Goal: Information Seeking & Learning: Understand process/instructions

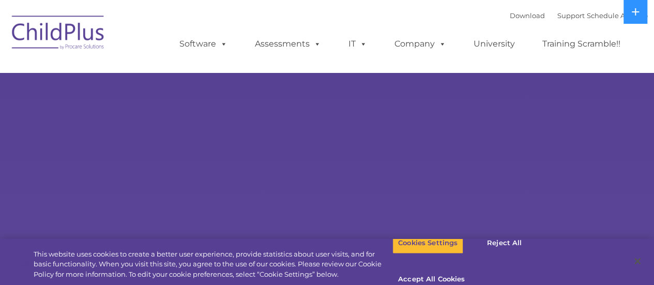
select select "MEDIUM"
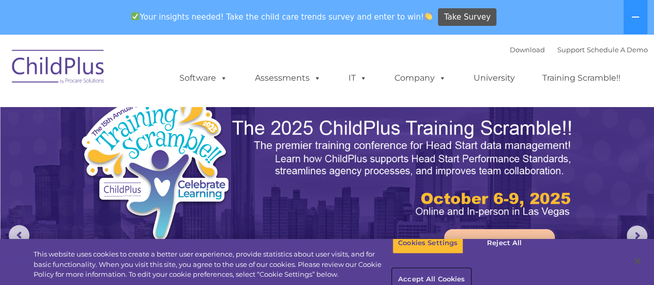
click at [471, 269] on button "Accept All Cookies" at bounding box center [432, 280] width 78 height 22
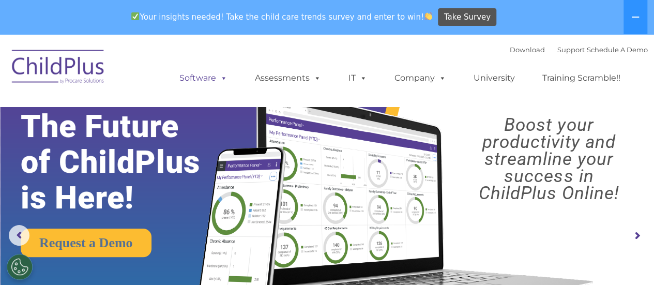
click at [216, 80] on span at bounding box center [221, 78] width 11 height 10
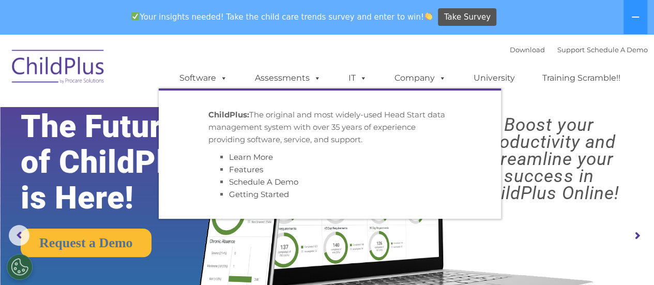
click at [544, 116] on rs-layer "Boost your productivity and streamline your success in ChildPlus Online!" at bounding box center [549, 158] width 194 height 85
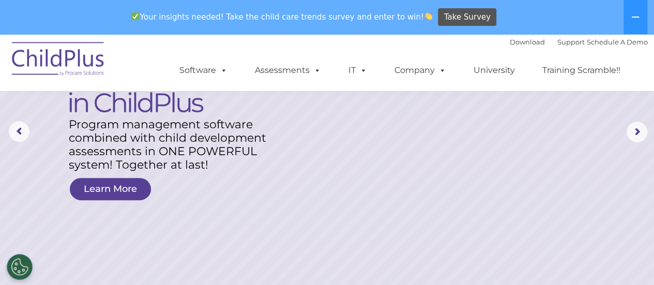
scroll to position [103, 0]
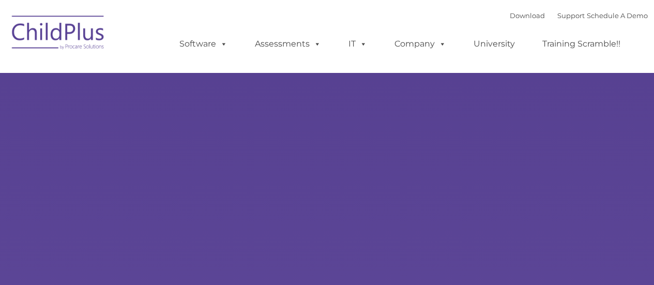
select select "MEDIUM"
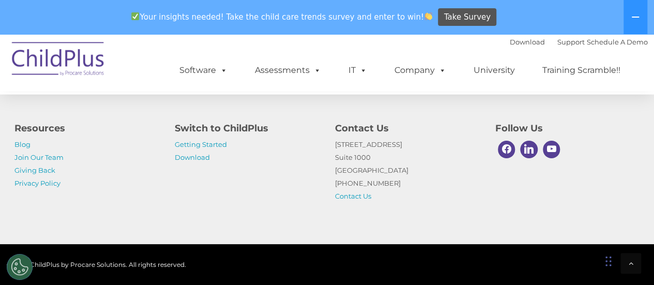
scroll to position [1302, 0]
click at [217, 142] on link "Getting Started" at bounding box center [201, 144] width 52 height 8
